Goal: Find specific page/section: Find specific page/section

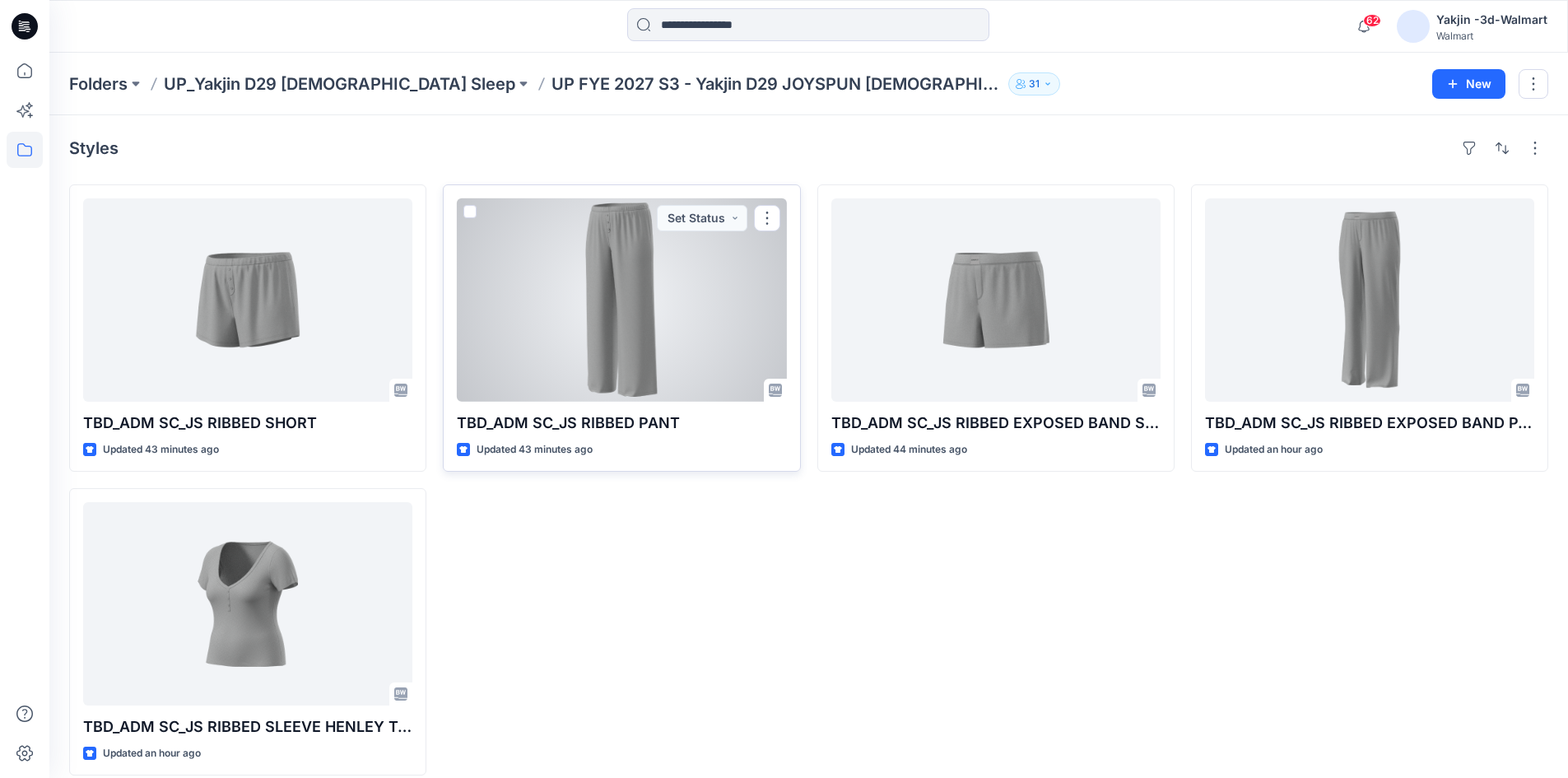
click at [661, 359] on div at bounding box center [622, 299] width 329 height 203
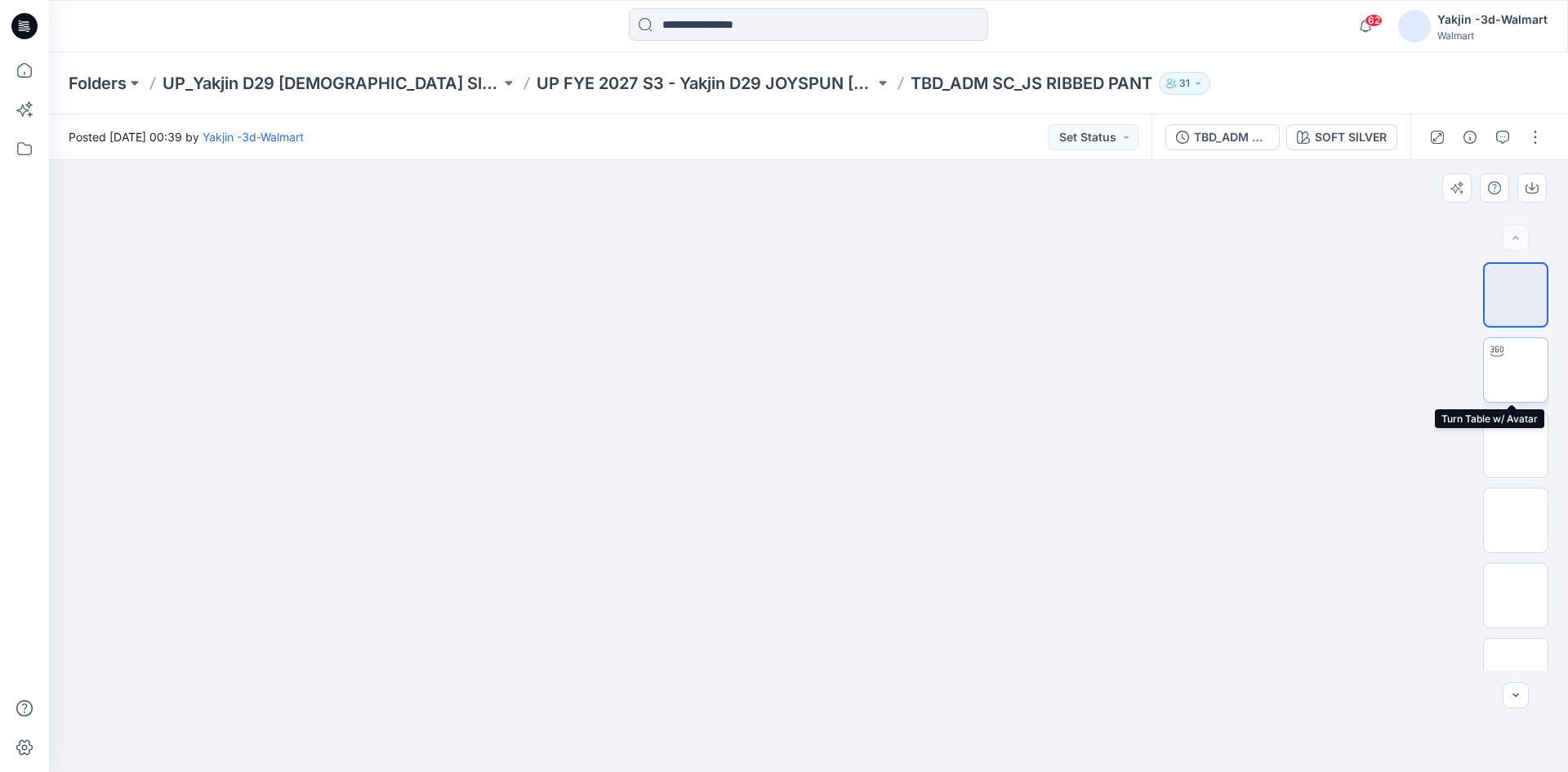
click at [1515, 370] on img at bounding box center [1515, 370] width 0 height 0
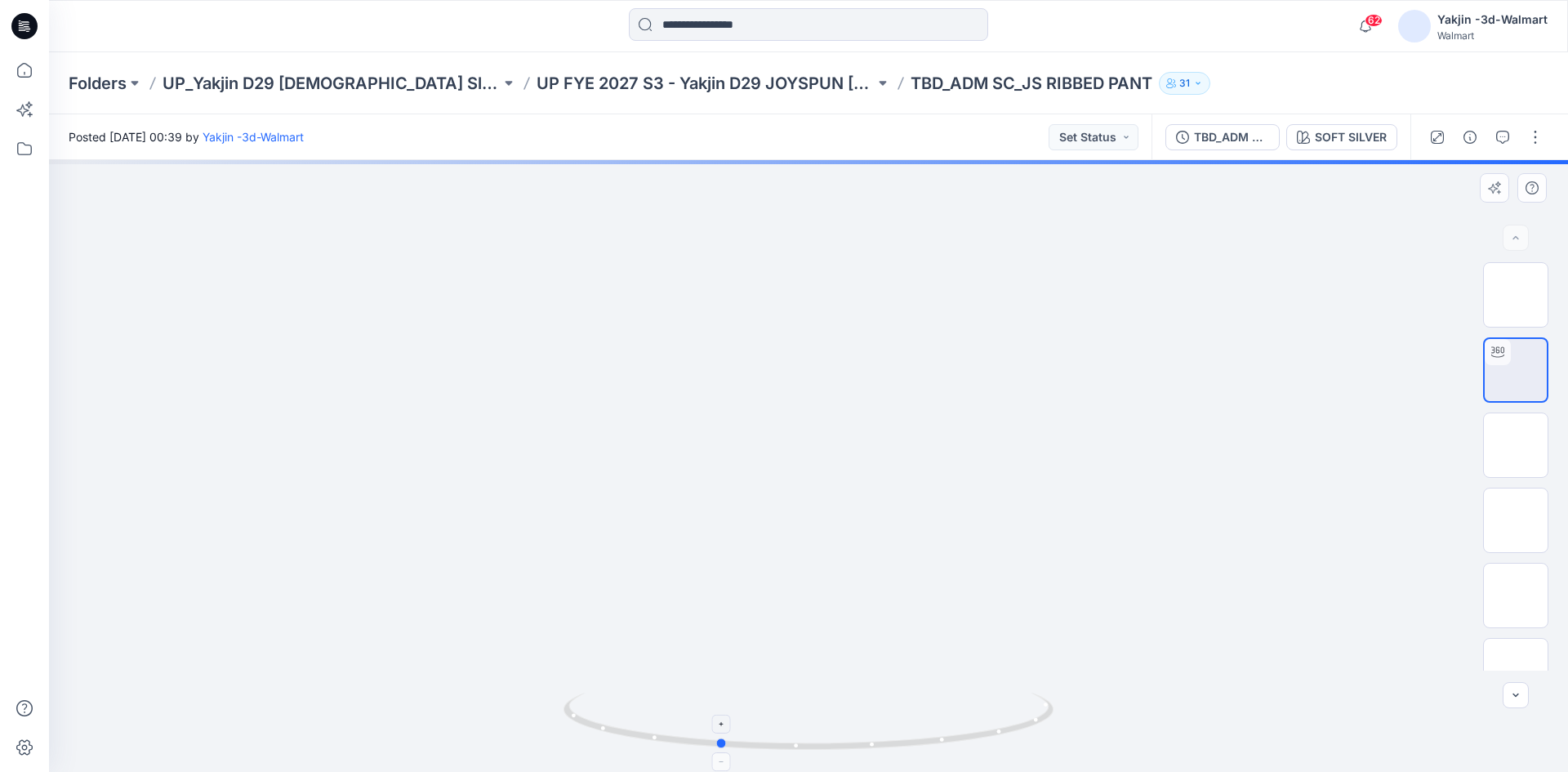
drag, startPoint x: 852, startPoint y: 748, endPoint x: 766, endPoint y: 746, distance: 86.0
click at [766, 746] on icon at bounding box center [810, 723] width 494 height 61
drag, startPoint x: 857, startPoint y: 740, endPoint x: 495, endPoint y: 742, distance: 362.0
click at [495, 742] on div at bounding box center [808, 466] width 1519 height 612
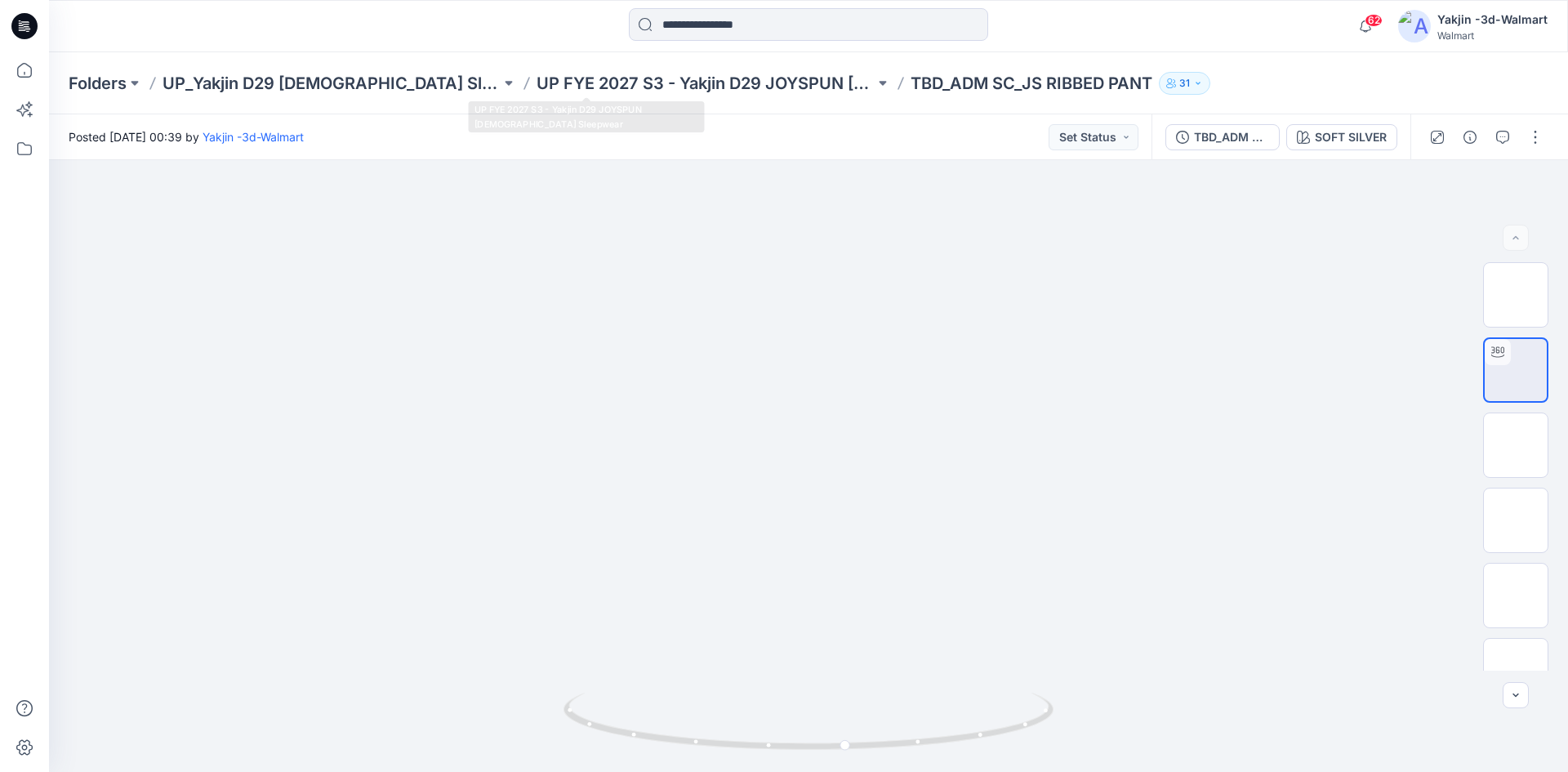
click at [670, 66] on div "Folders UP_Yakjin D29 Ladies Sleep UP FYE 2027 S3 - Yakjin D29 JOYSPUN Ladies S…" at bounding box center [808, 83] width 1519 height 62
click at [670, 78] on p "UP FYE 2027 S3 - Yakjin D29 JOYSPUN [DEMOGRAPHIC_DATA] Sleepwear" at bounding box center [705, 83] width 338 height 23
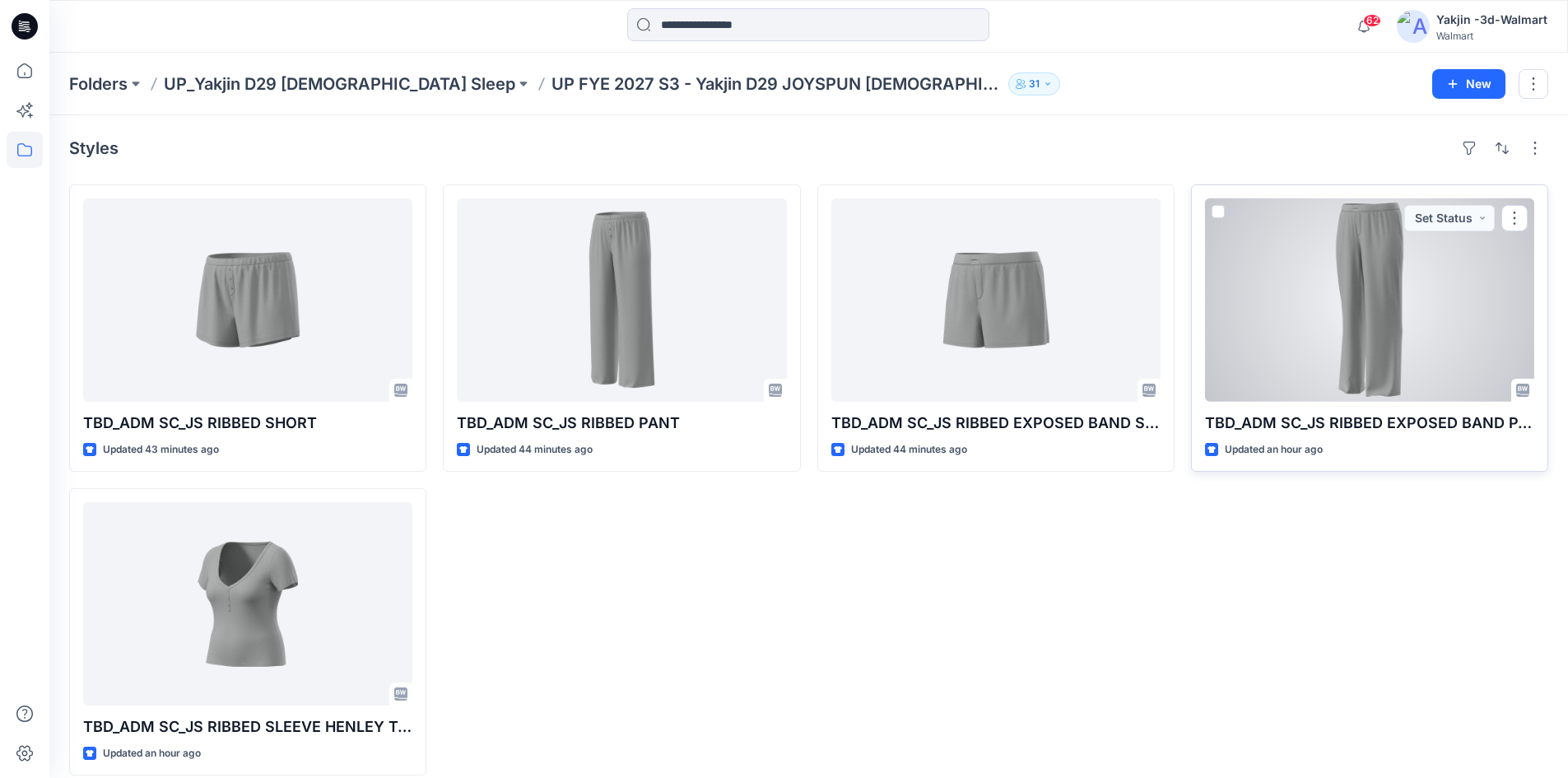
click at [1300, 356] on div at bounding box center [1370, 299] width 329 height 203
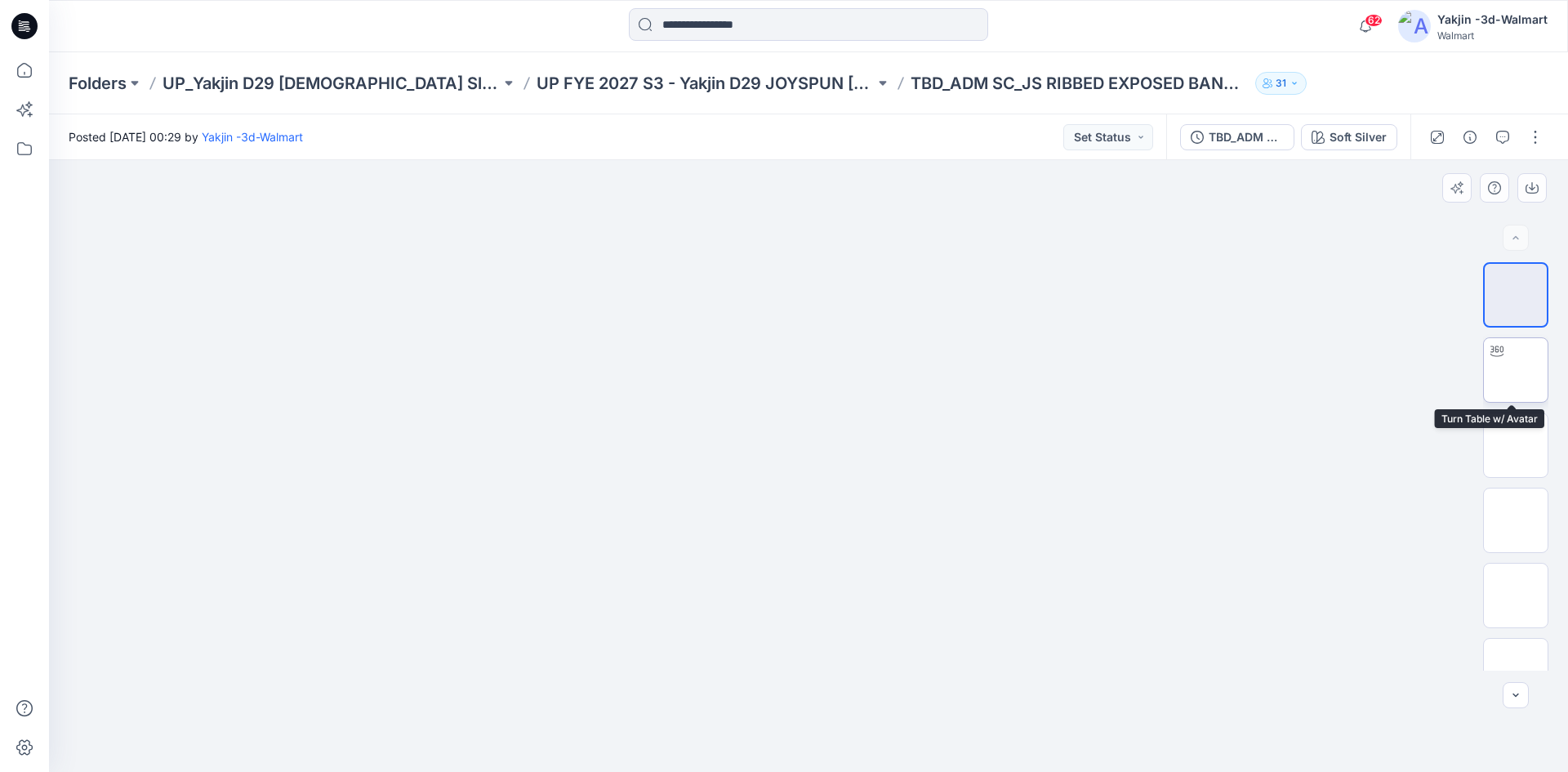
click at [1515, 370] on img at bounding box center [1515, 370] width 0 height 0
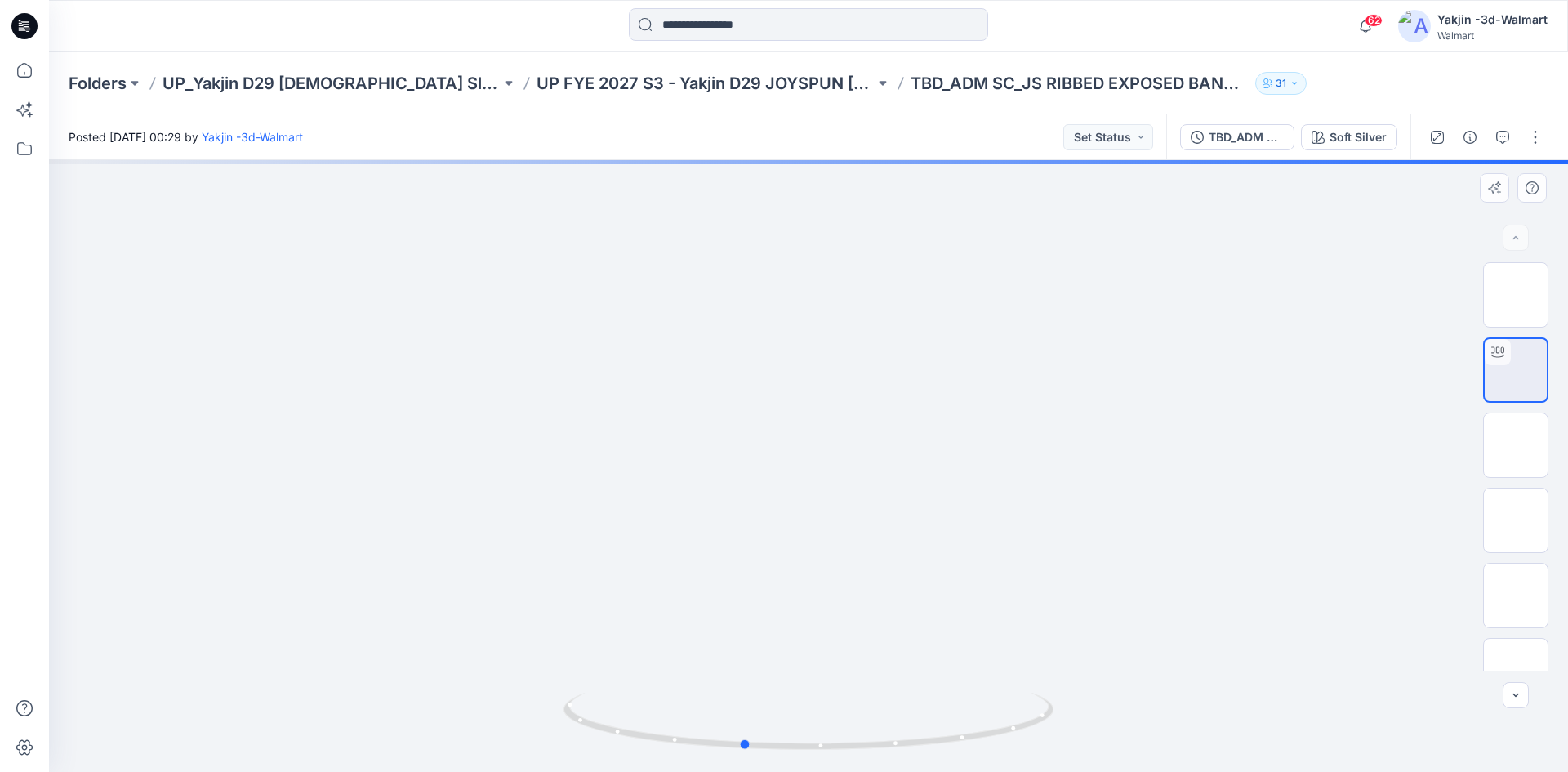
drag, startPoint x: 1012, startPoint y: 735, endPoint x: 457, endPoint y: 741, distance: 555.0
click at [457, 741] on div at bounding box center [808, 466] width 1519 height 612
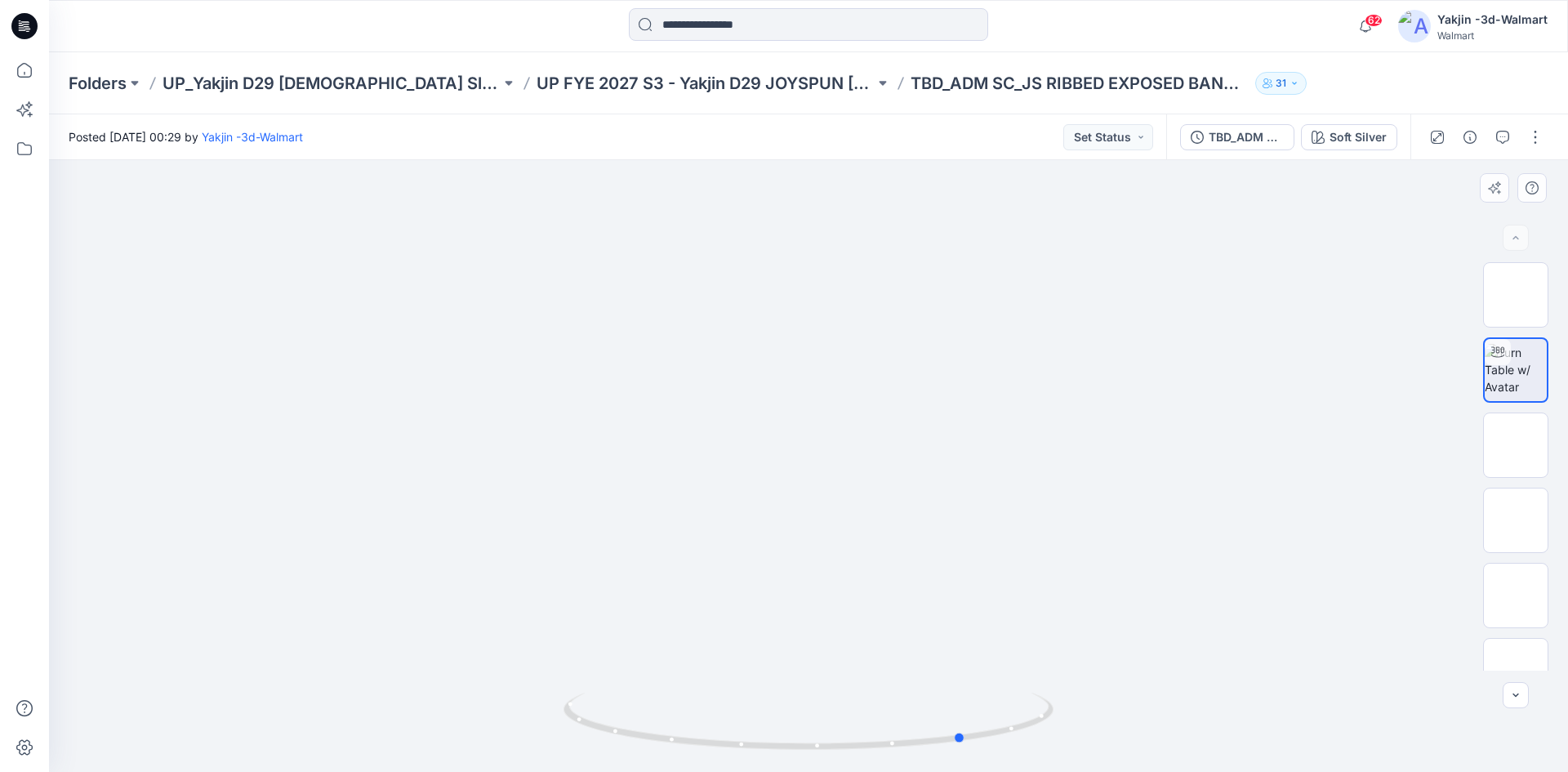
drag, startPoint x: 817, startPoint y: 729, endPoint x: 549, endPoint y: 741, distance: 268.3
click at [549, 741] on div at bounding box center [808, 466] width 1519 height 612
